Goal: Transaction & Acquisition: Purchase product/service

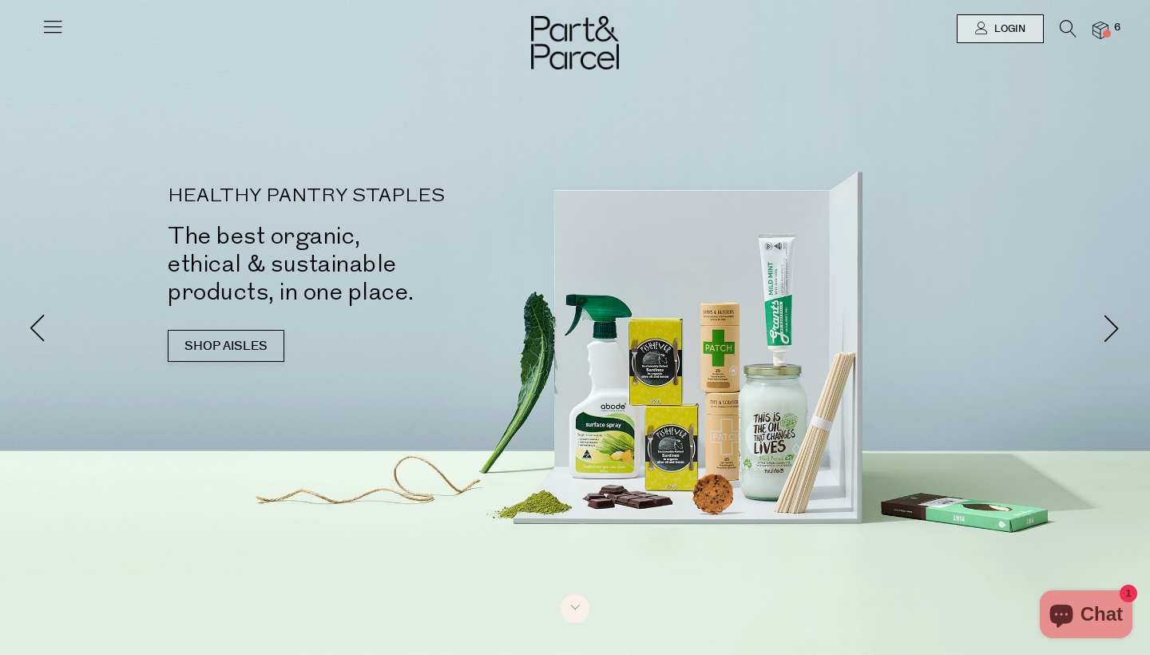
click at [1103, 34] on span at bounding box center [1107, 34] width 8 height 8
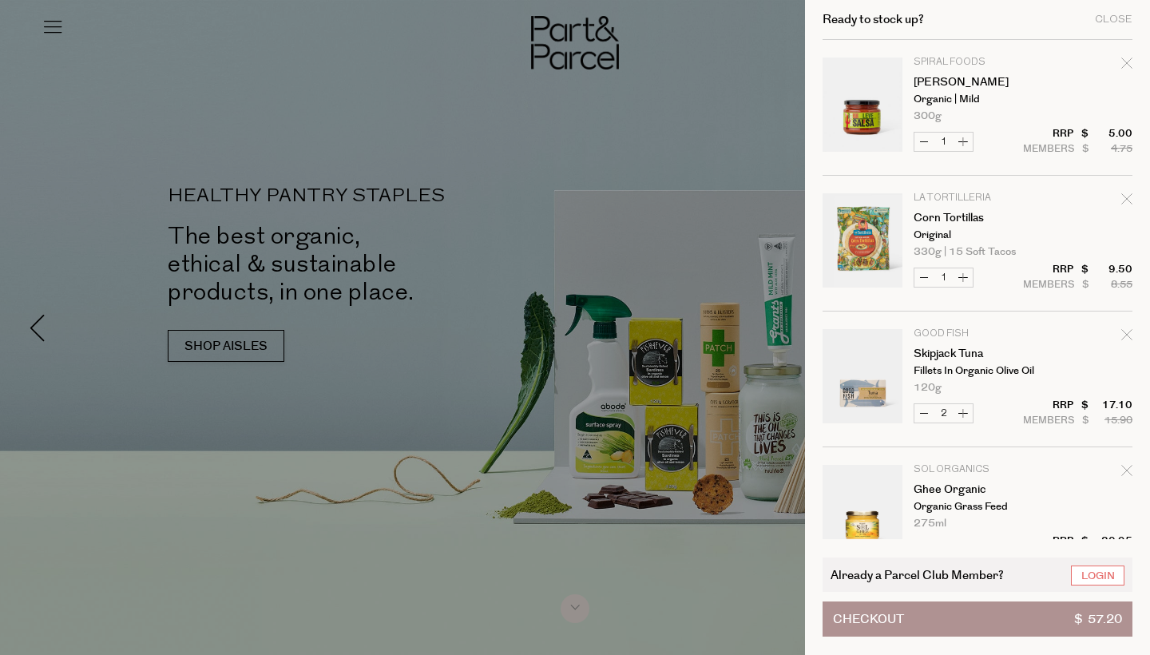
click at [1116, 65] on td "Spiral Foods Leve Salsa Organic | Mild 300g Only 15 Available" at bounding box center [1022, 89] width 219 height 64
click at [1137, 69] on div "Ready to stock up? Close Image Product Total Qty Spiral Foods Leve Salsa Organi…" at bounding box center [977, 327] width 345 height 655
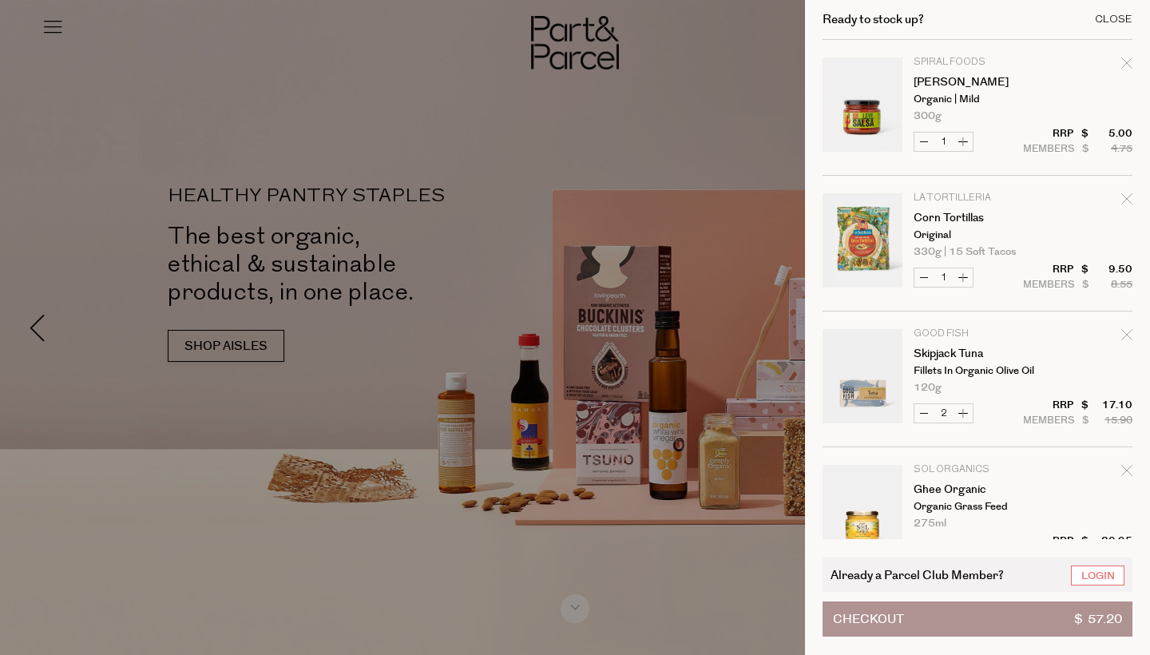
click at [1123, 16] on div "Close" at bounding box center [1114, 19] width 38 height 10
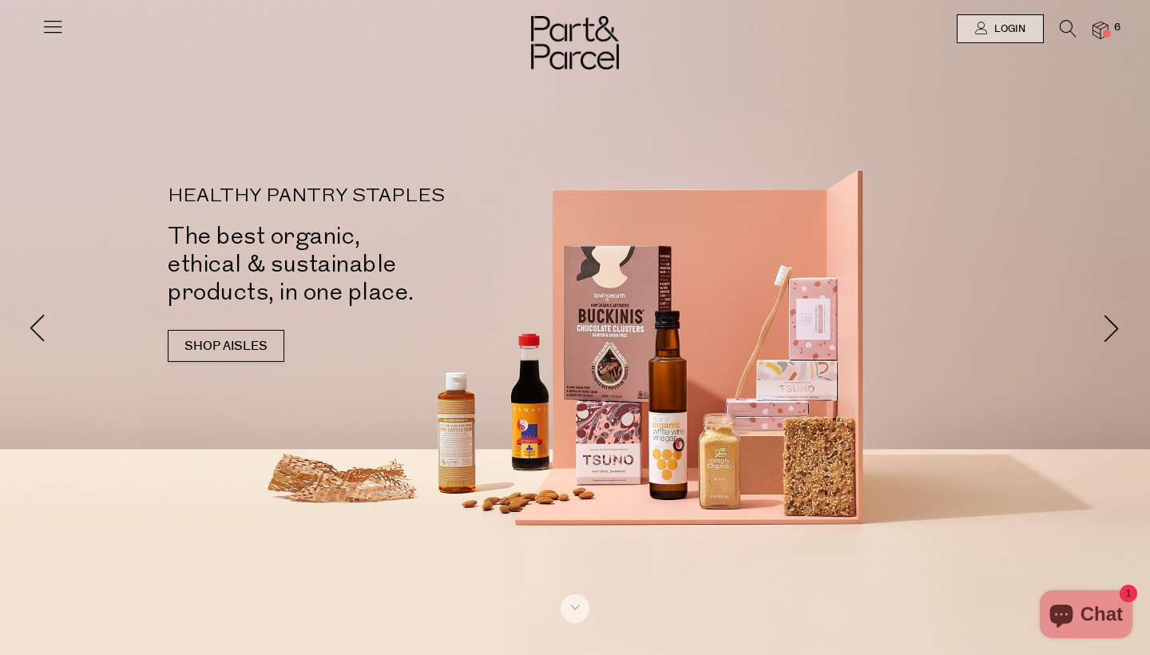
click at [1094, 298] on div at bounding box center [575, 327] width 1150 height 655
click at [1109, 327] on span at bounding box center [1112, 328] width 28 height 28
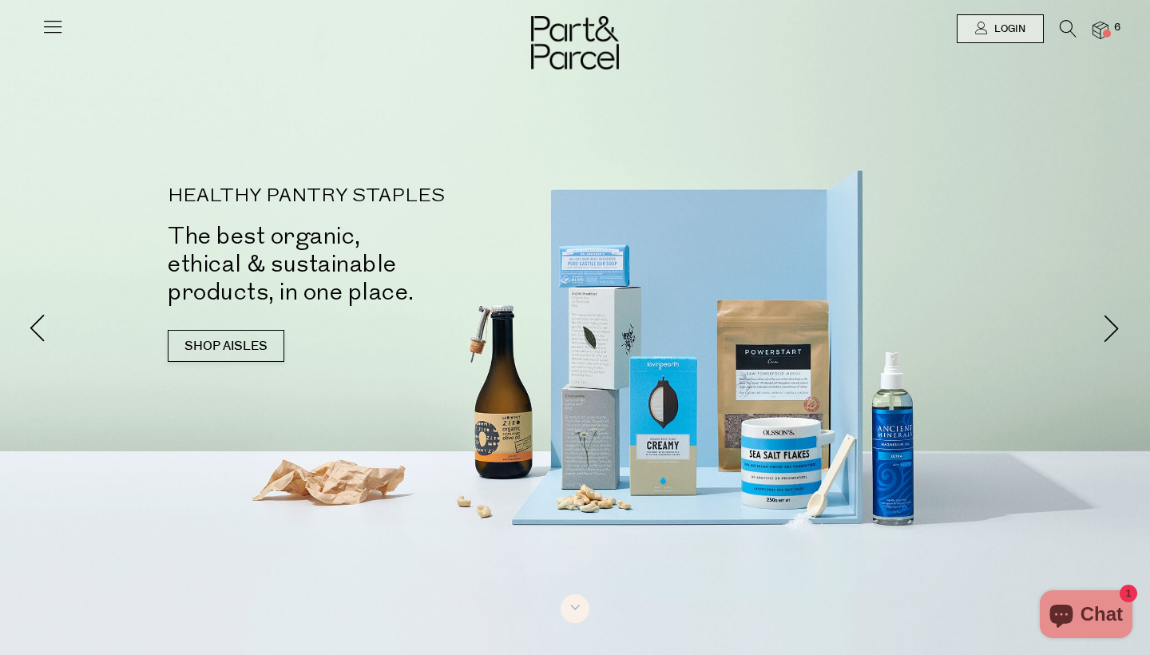
click at [786, 448] on div at bounding box center [575, 327] width 1150 height 655
click at [244, 350] on link "SHOP AISLES" at bounding box center [226, 346] width 117 height 32
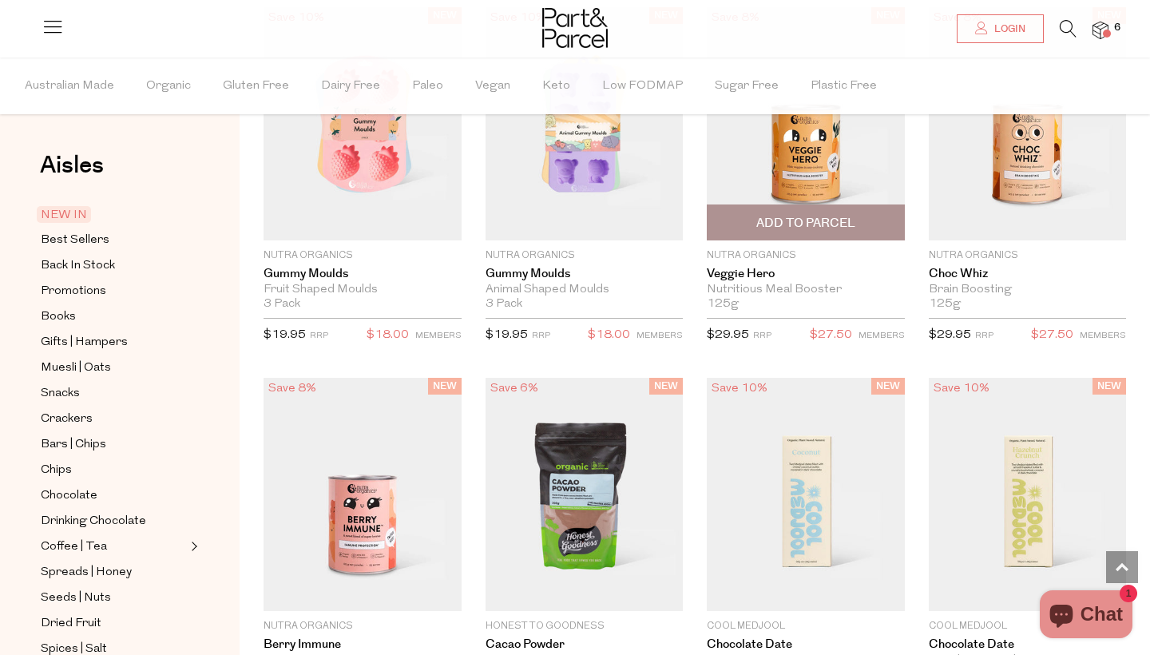
scroll to position [1830, 0]
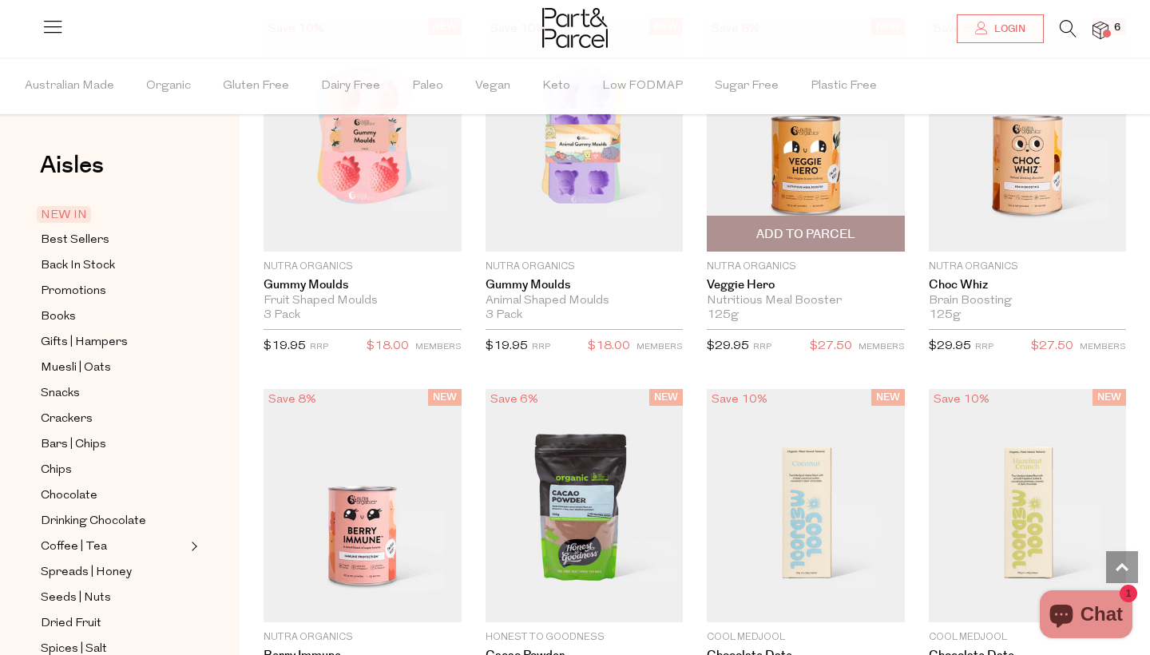
click at [835, 224] on span "Add To Parcel" at bounding box center [805, 233] width 188 height 34
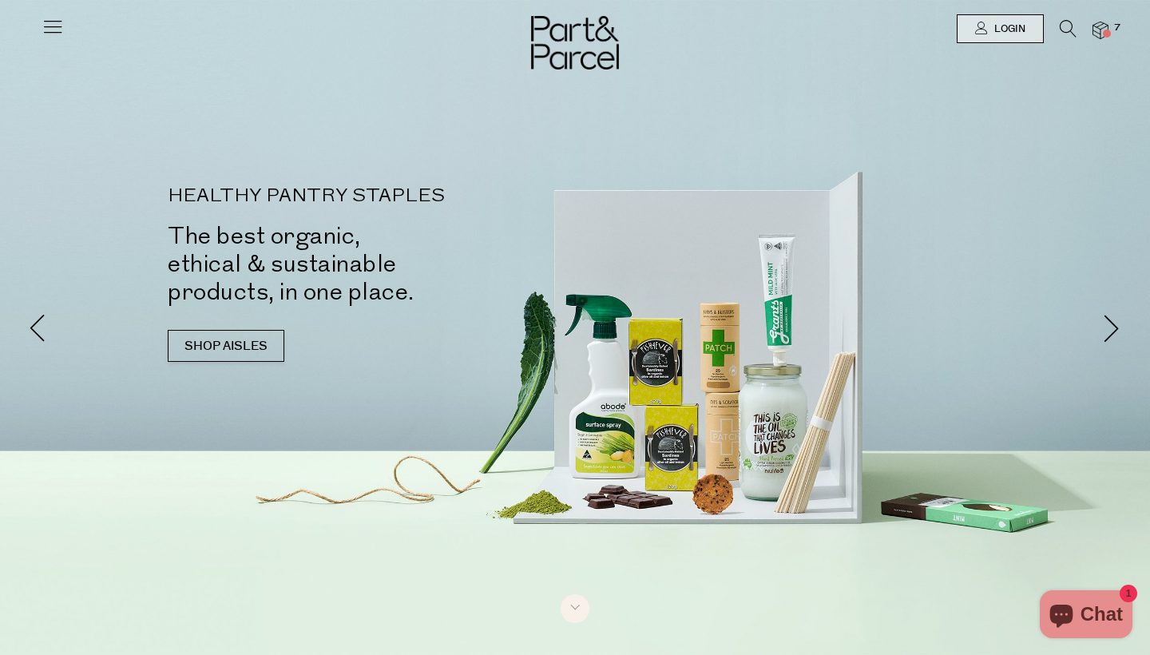
scroll to position [0, 0]
click at [1070, 23] on icon at bounding box center [1067, 29] width 17 height 18
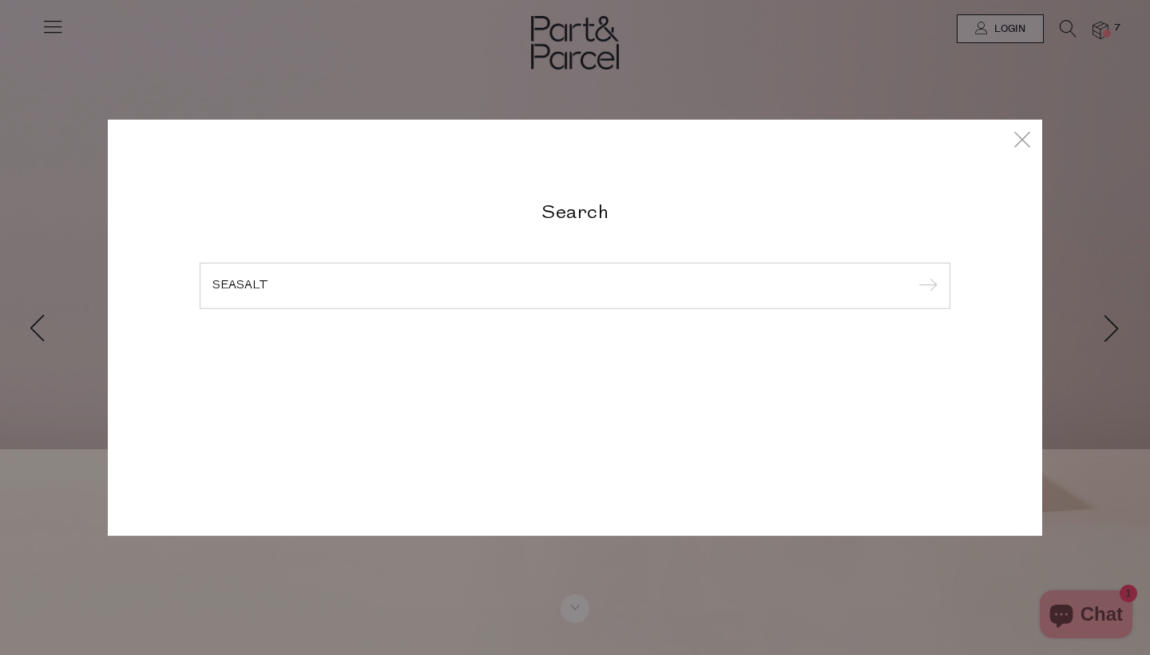
type input "SEASALT"
click at [925, 299] on input "submit" at bounding box center [925, 287] width 24 height 24
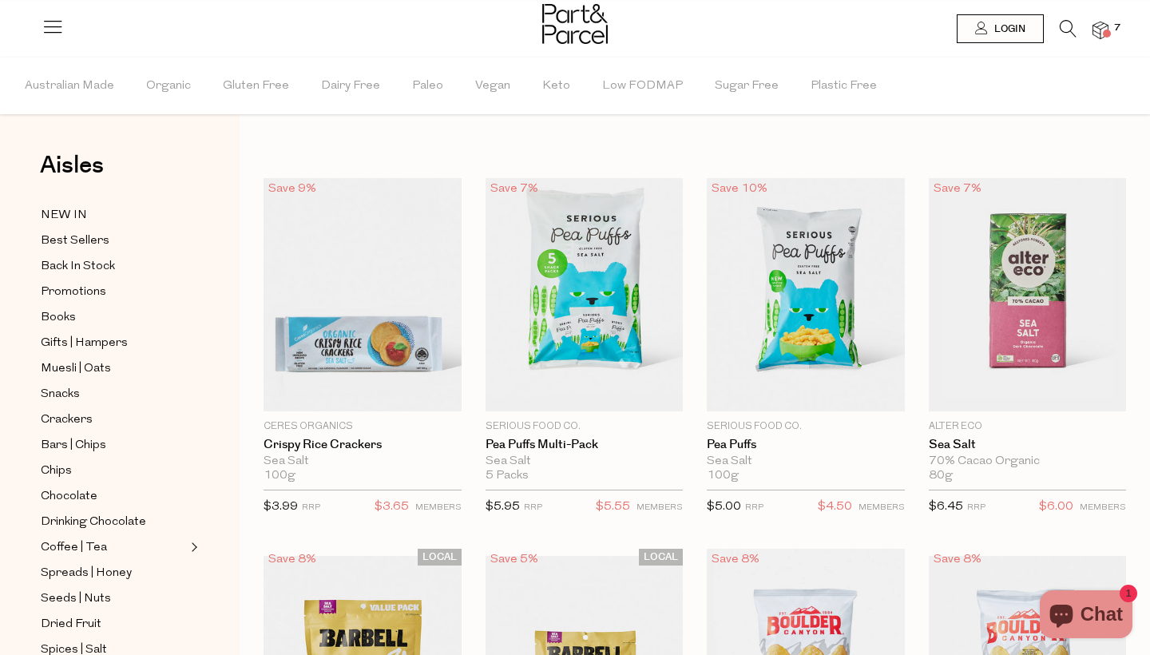
click at [1058, 30] on li at bounding box center [1059, 32] width 33 height 25
click at [1071, 22] on icon at bounding box center [1067, 29] width 17 height 18
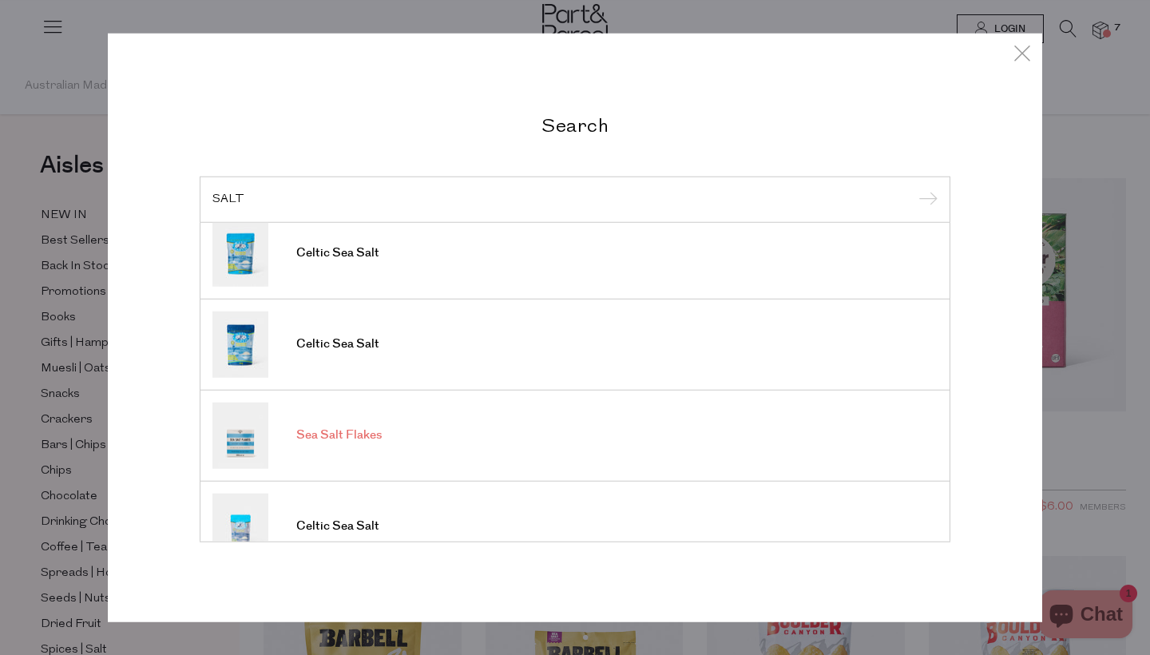
scroll to position [69, 0]
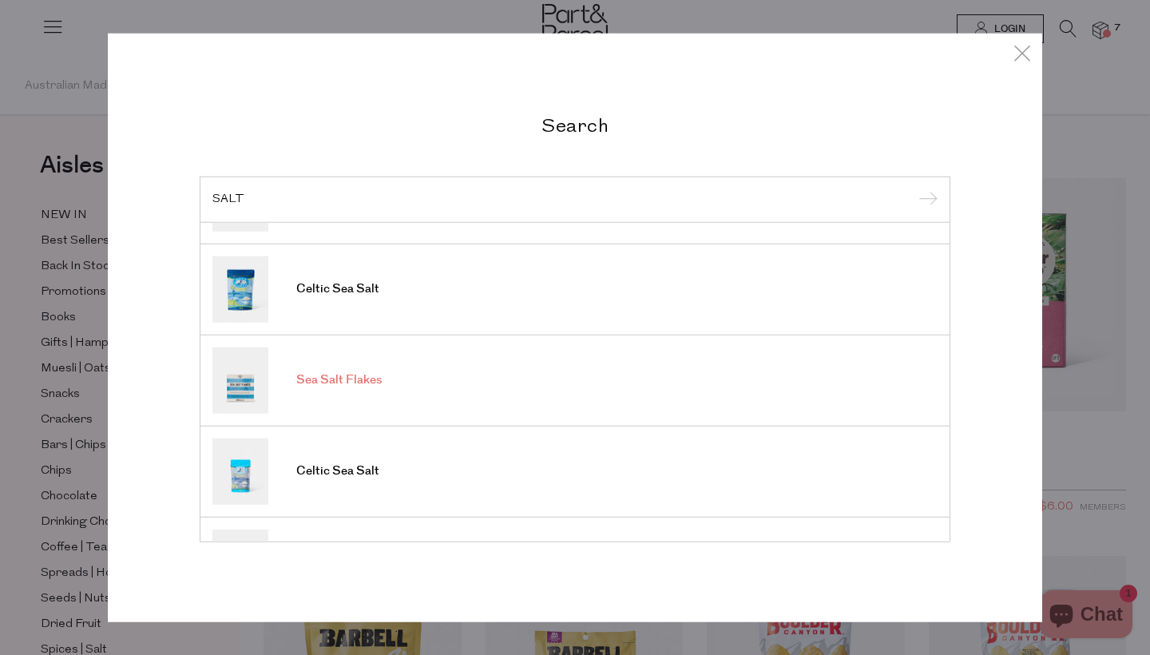
type input "SALT"
click at [321, 388] on link "Sea Salt Flakes" at bounding box center [574, 380] width 725 height 66
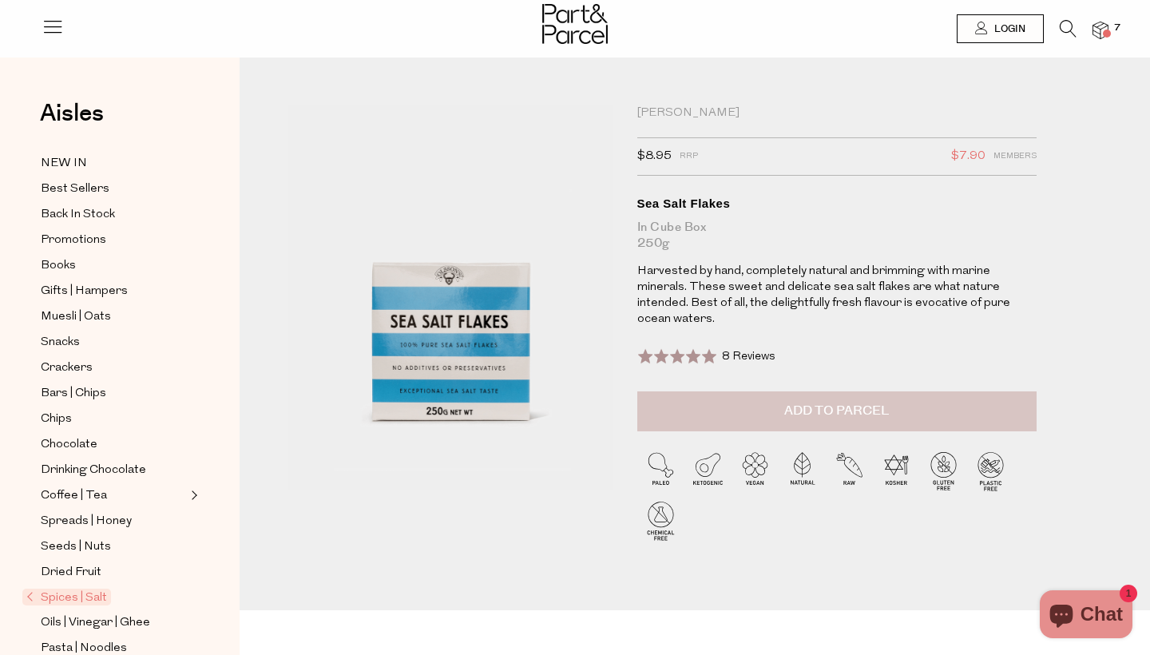
click at [859, 391] on button "Add to Parcel" at bounding box center [836, 411] width 399 height 40
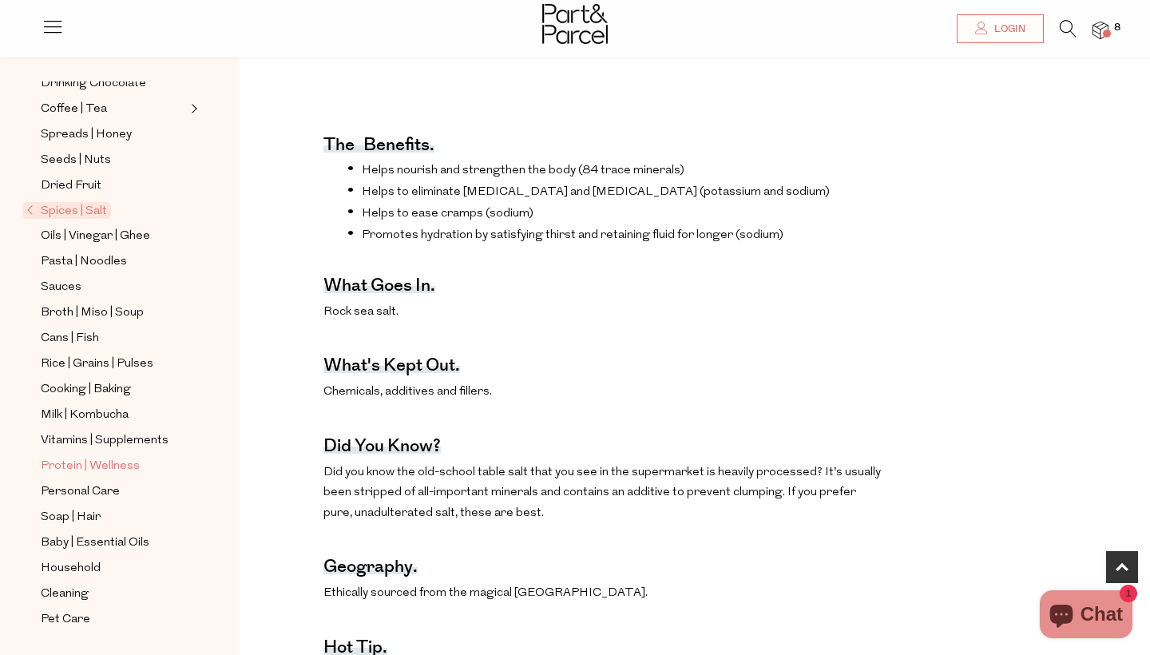
scroll to position [549, 0]
click at [90, 437] on span "Vitamins | Supplements" at bounding box center [105, 440] width 128 height 19
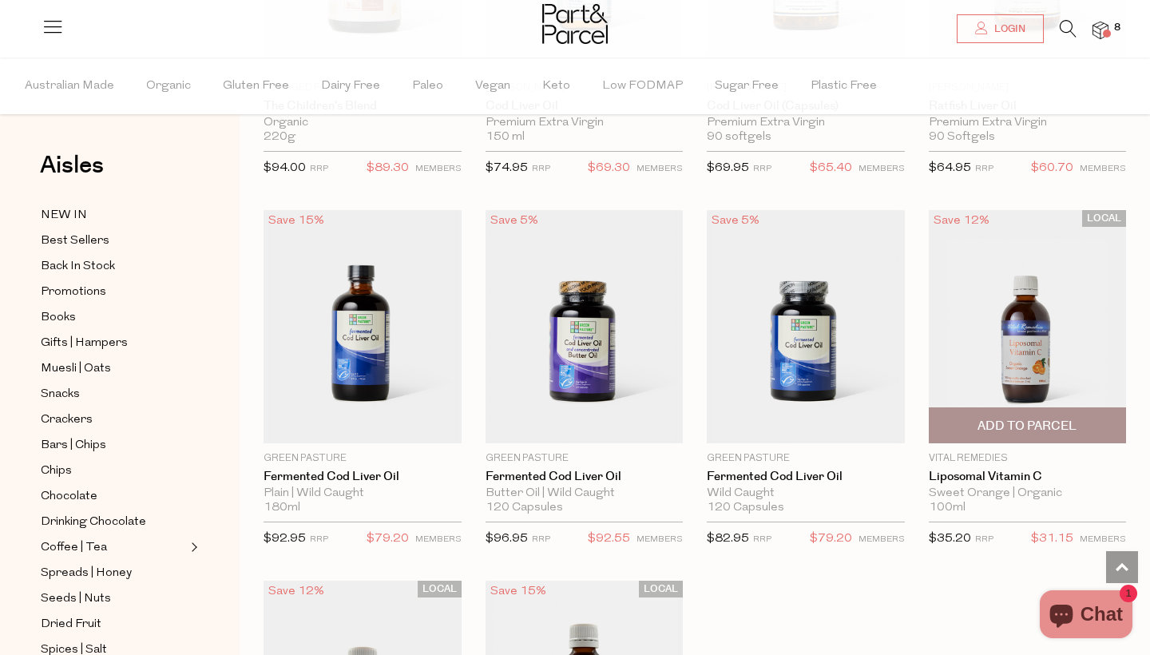
scroll to position [4105, 0]
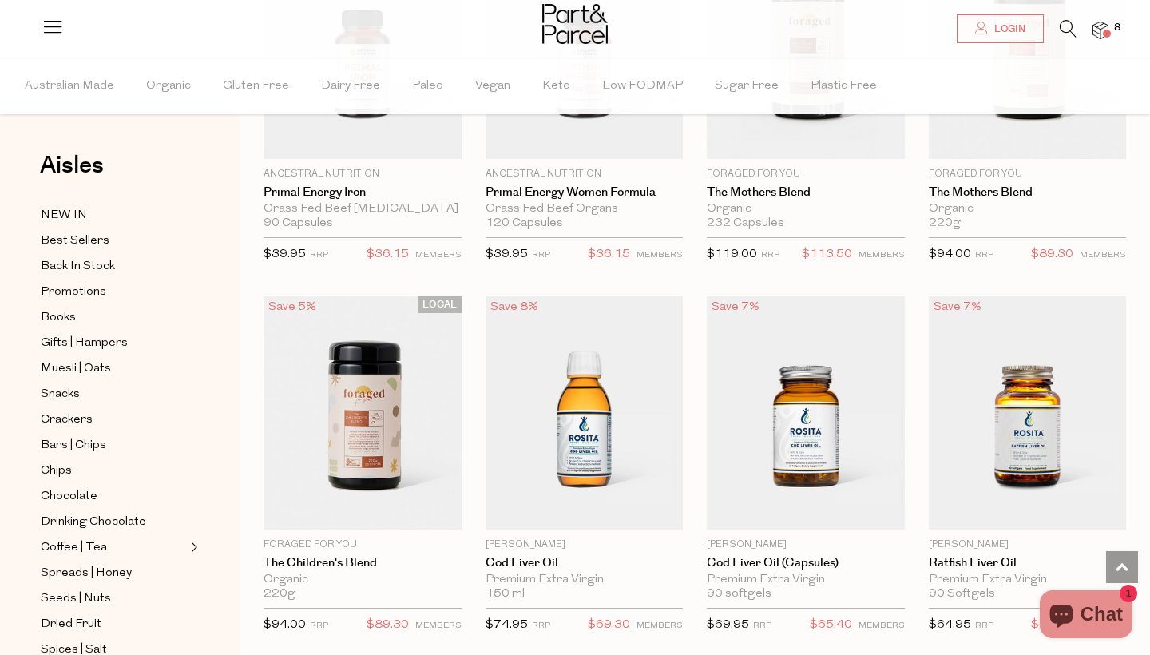
scroll to position [3640, 0]
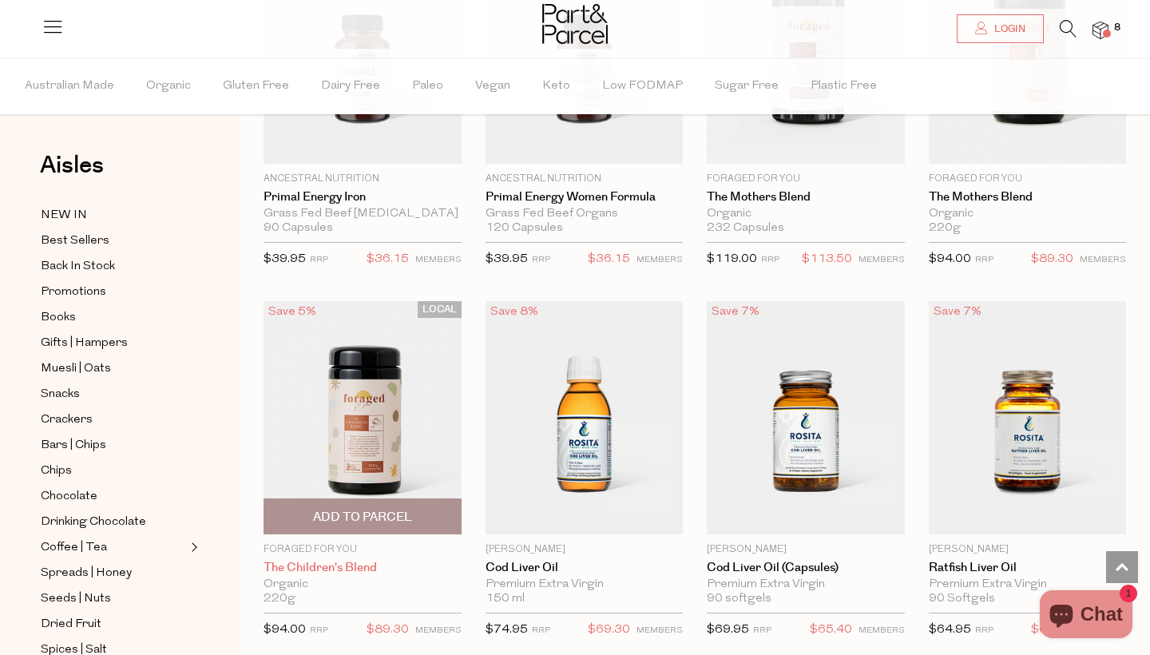
click at [356, 560] on link "The Children's Blend" at bounding box center [362, 567] width 198 height 14
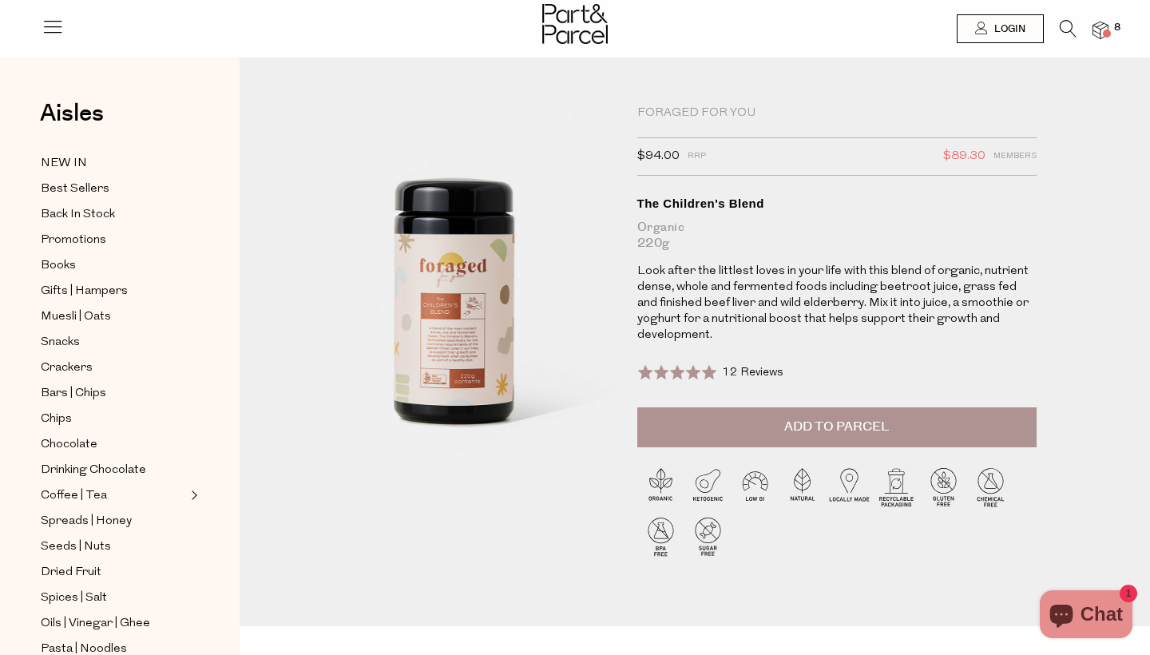
click at [1068, 24] on icon at bounding box center [1067, 29] width 17 height 18
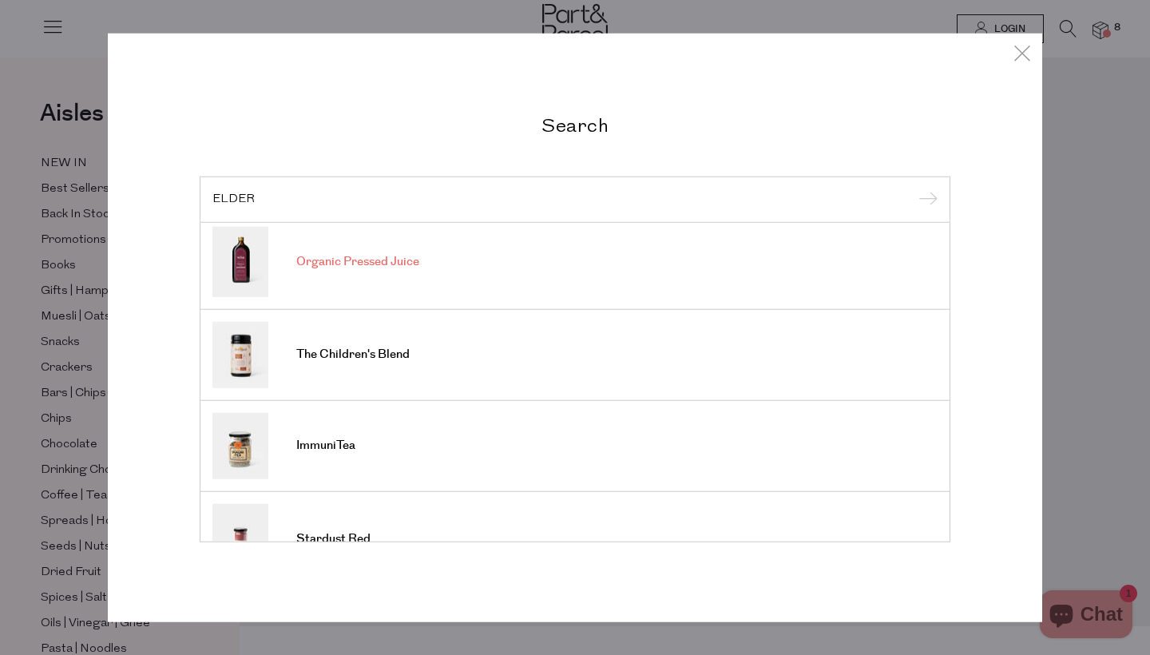
scroll to position [125, 0]
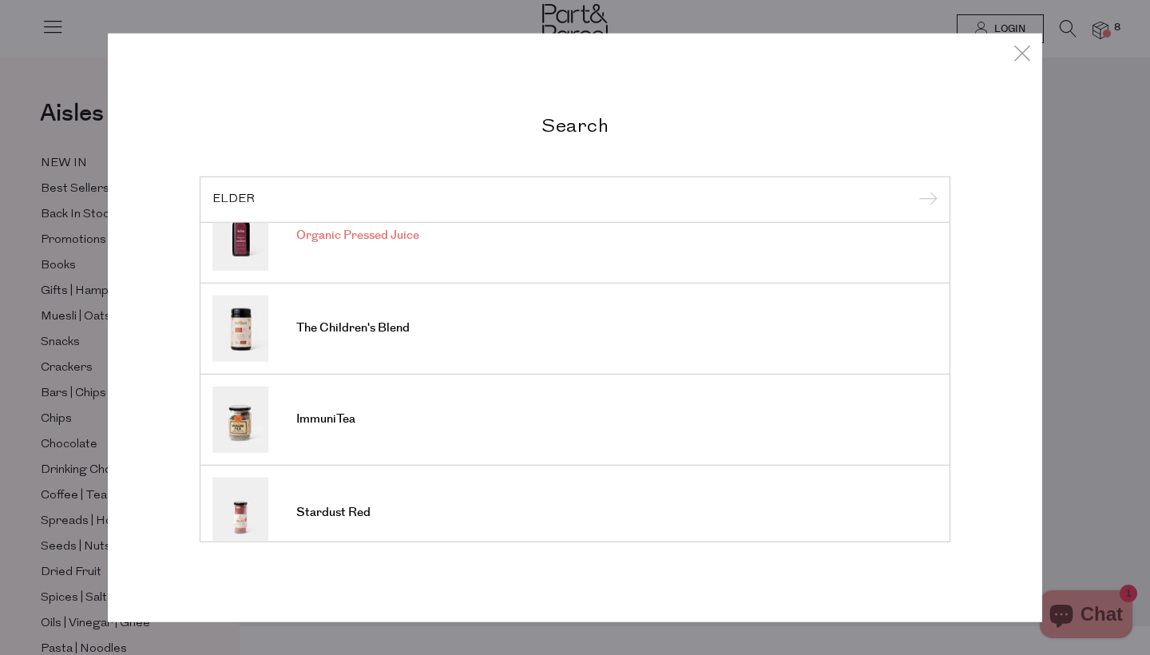
type input "ELDER"
click at [375, 239] on span "Organic Pressed Juice" at bounding box center [357, 236] width 123 height 16
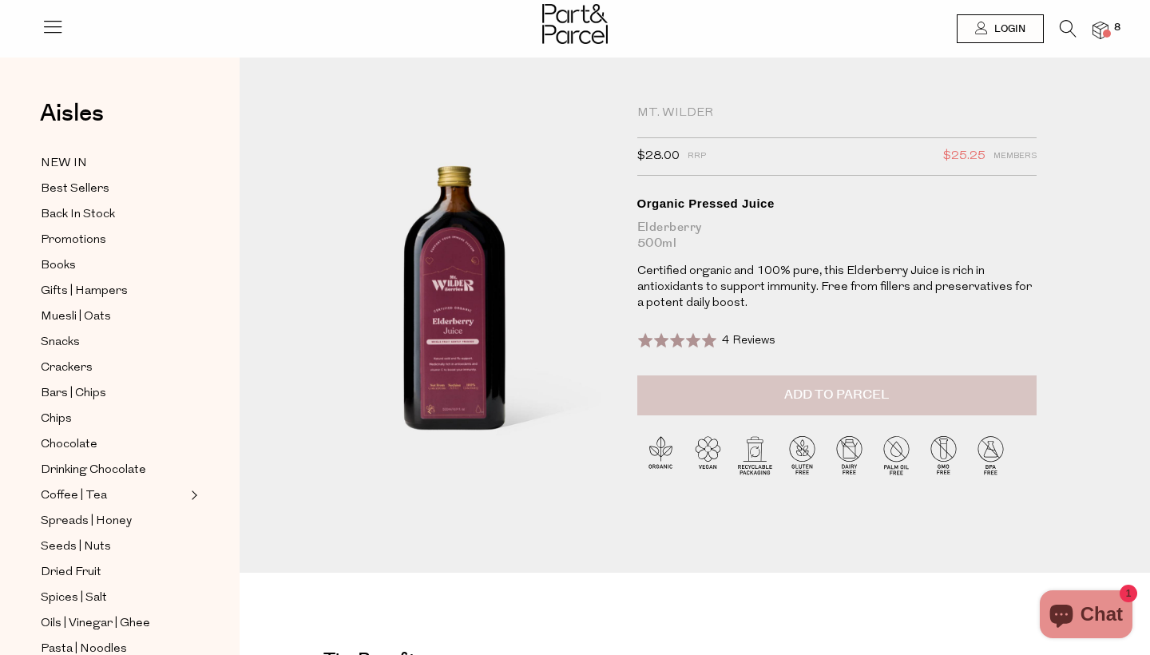
click at [769, 405] on button "Add to Parcel" at bounding box center [836, 395] width 399 height 40
click at [1104, 30] on span at bounding box center [1107, 34] width 8 height 8
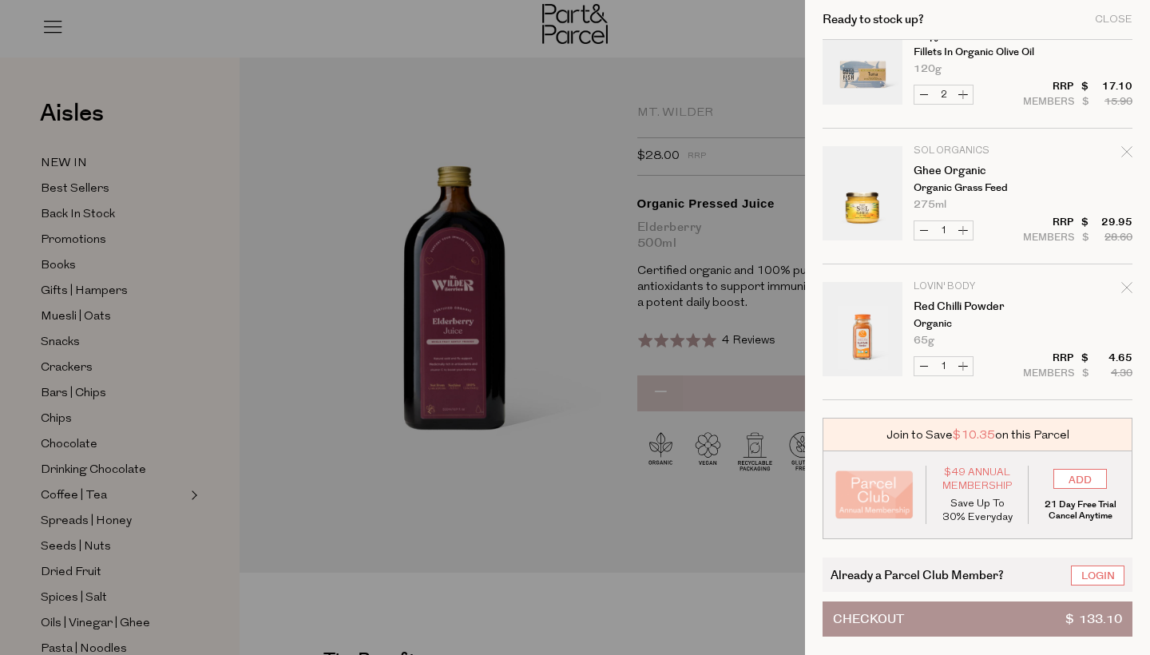
scroll to position [726, 0]
click at [694, 470] on div at bounding box center [575, 327] width 1150 height 655
